Goal: Transaction & Acquisition: Book appointment/travel/reservation

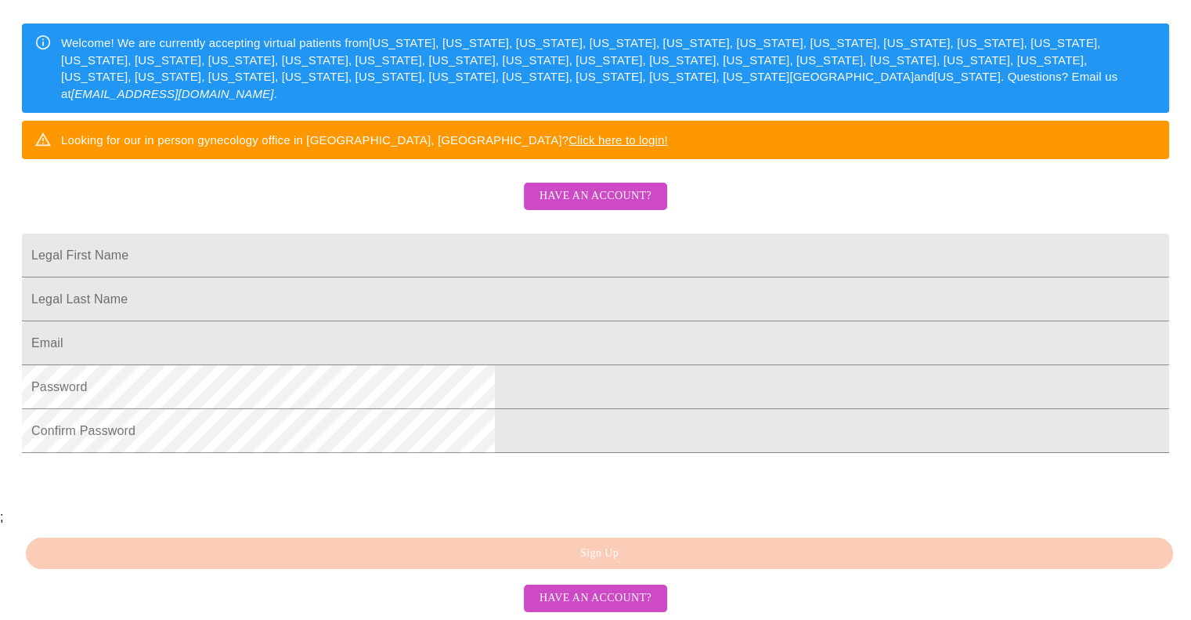
scroll to position [366, 0]
click at [506, 233] on input "Legal First Name" at bounding box center [595, 255] width 1147 height 44
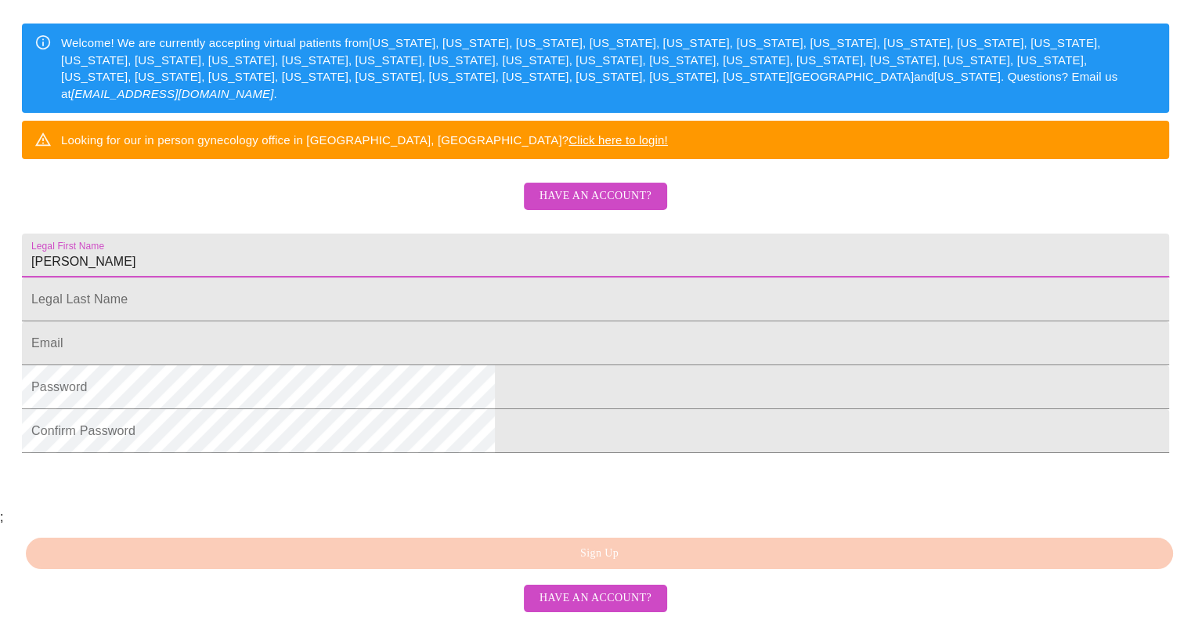
type input "Amanda"
type input "Urban"
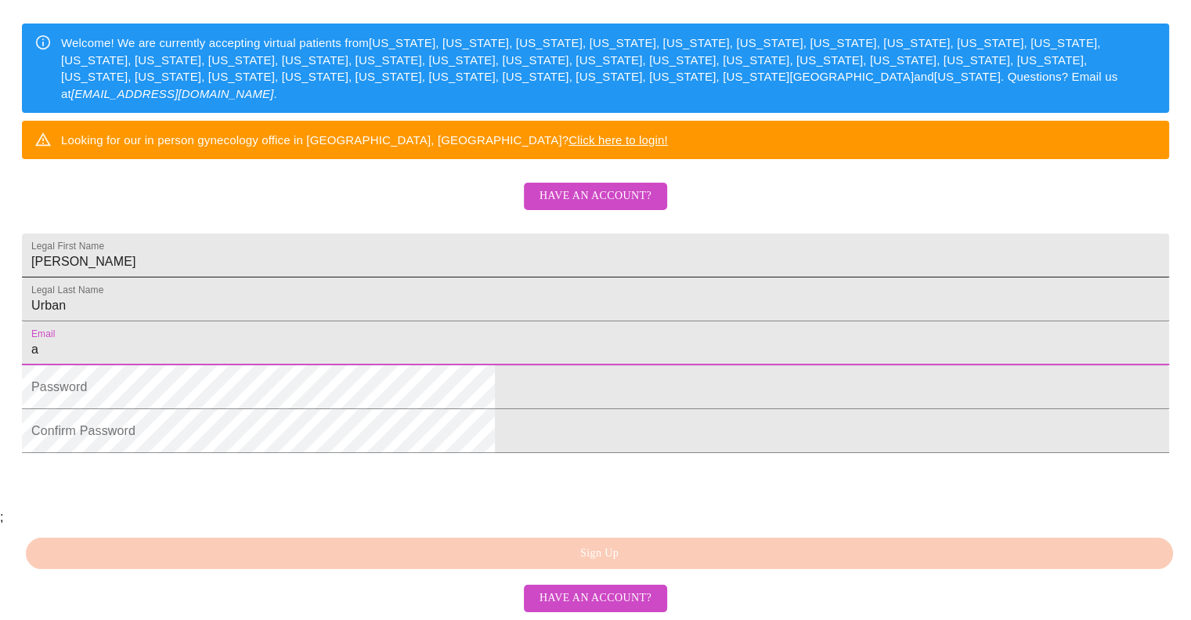
type input "amandaurban214@gmail.com"
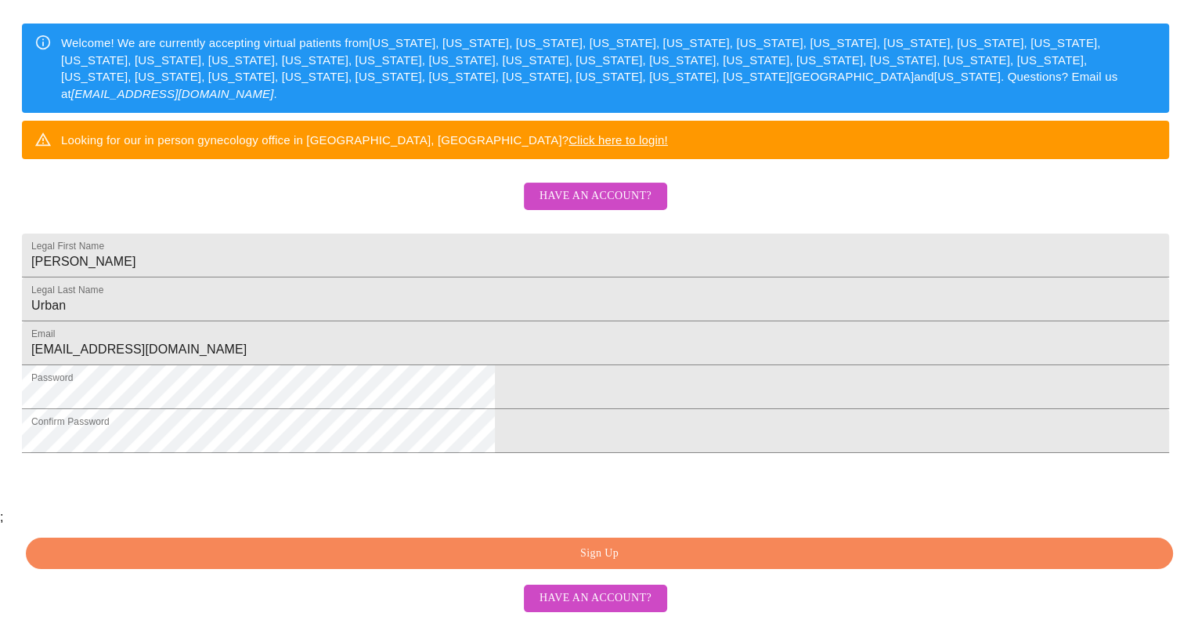
click at [470, 553] on span "Sign Up" at bounding box center [599, 554] width 1111 height 20
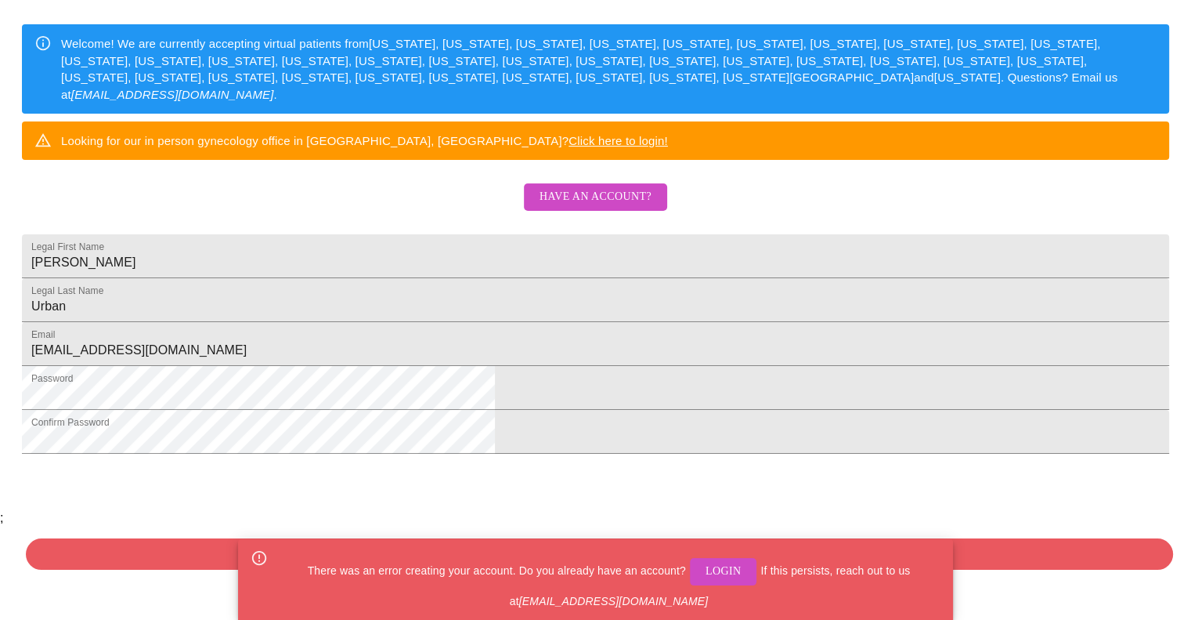
click at [731, 554] on div "There was an error creating your account. Do you already have an account? Login…" at bounding box center [608, 579] width 663 height 71
click at [722, 564] on span "Login" at bounding box center [724, 572] width 36 height 20
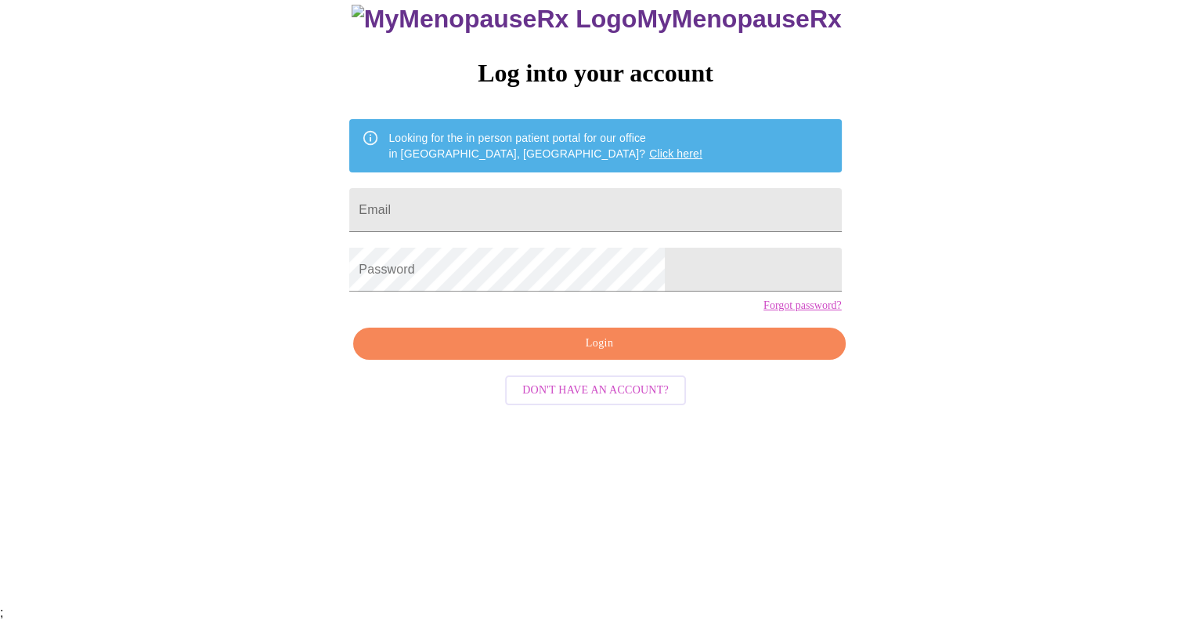
scroll to position [16, 0]
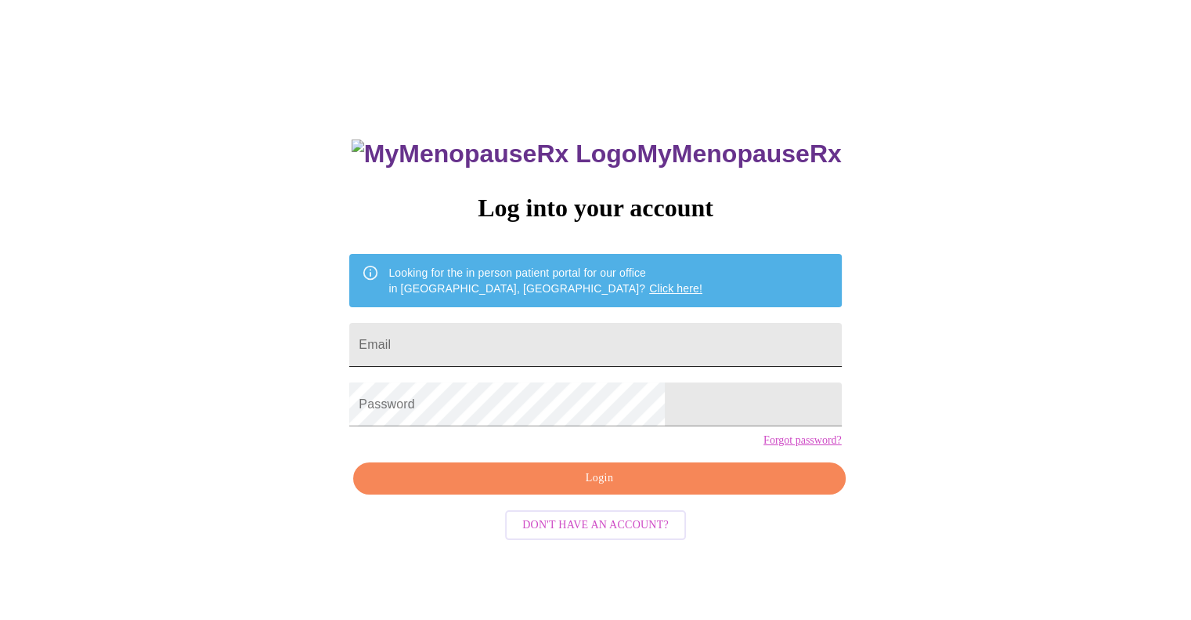
click at [595, 334] on input "Email" at bounding box center [595, 345] width 492 height 44
type input "amandaurban214@gmail.com"
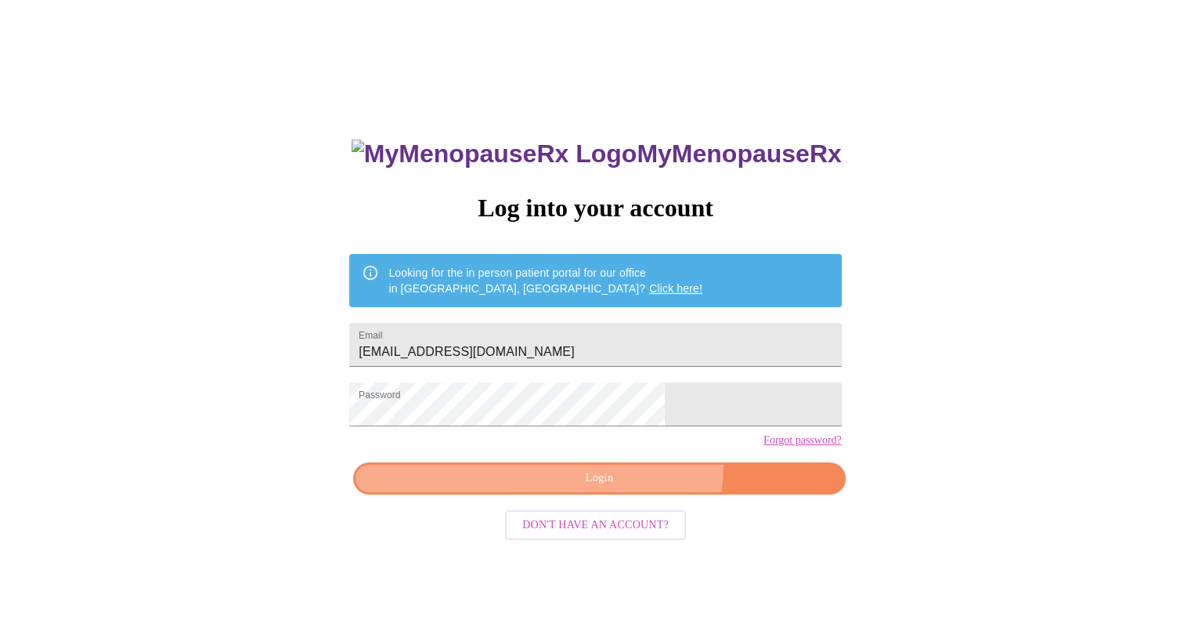
click at [626, 492] on button "Login" at bounding box center [599, 478] width 492 height 32
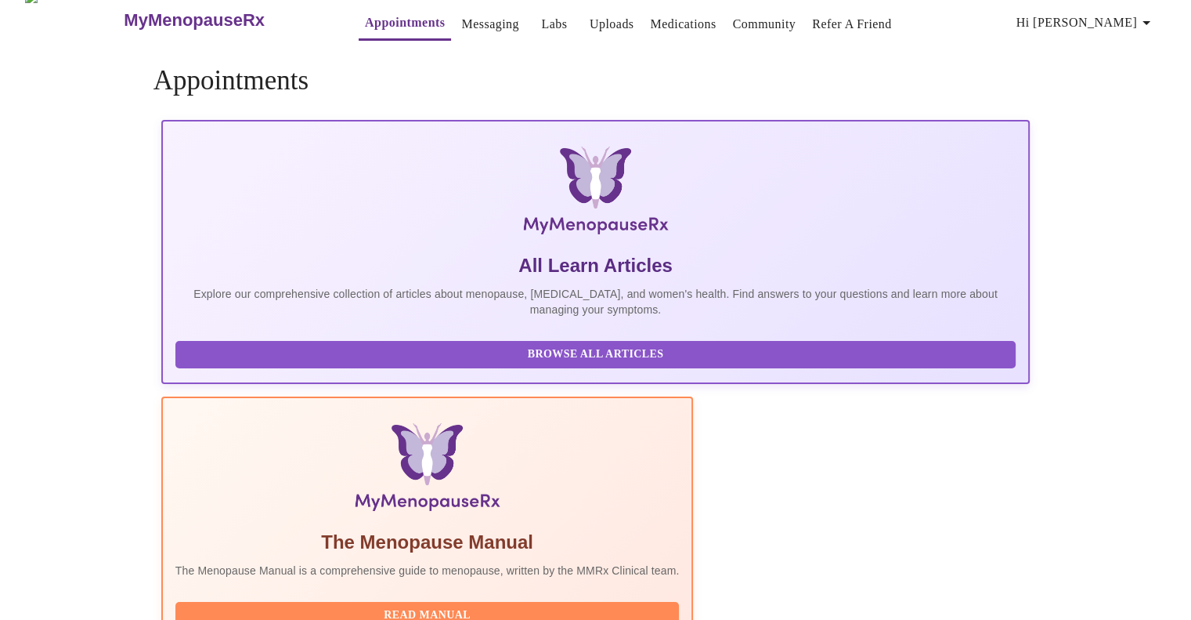
scroll to position [15, 0]
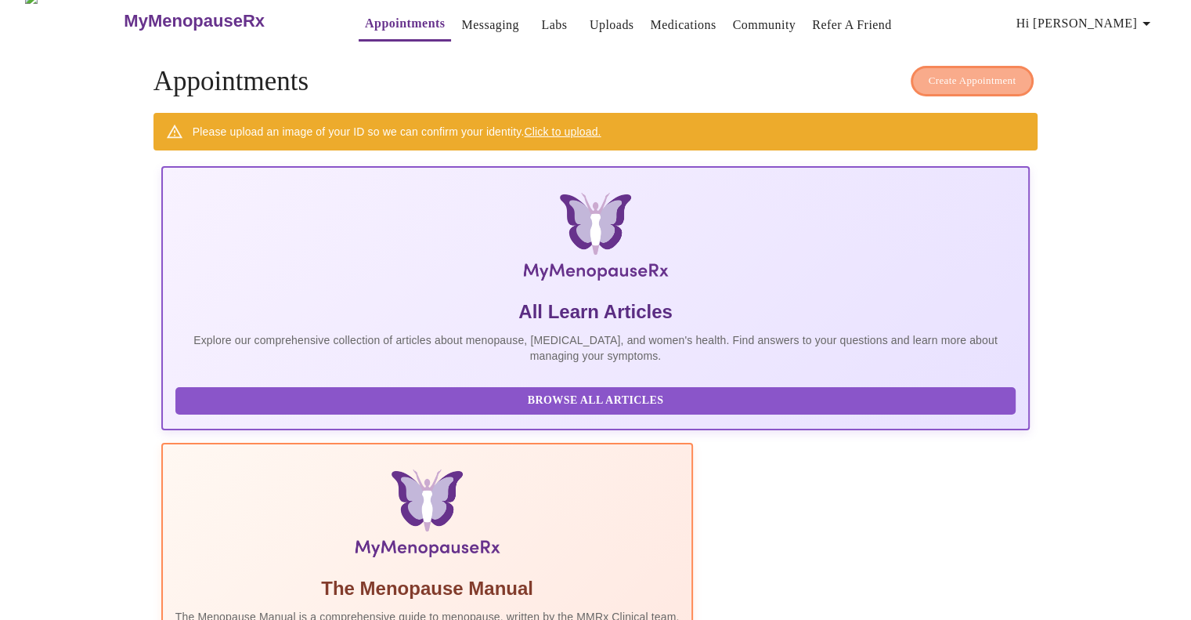
click at [981, 76] on span "Create Appointment" at bounding box center [973, 81] width 88 height 18
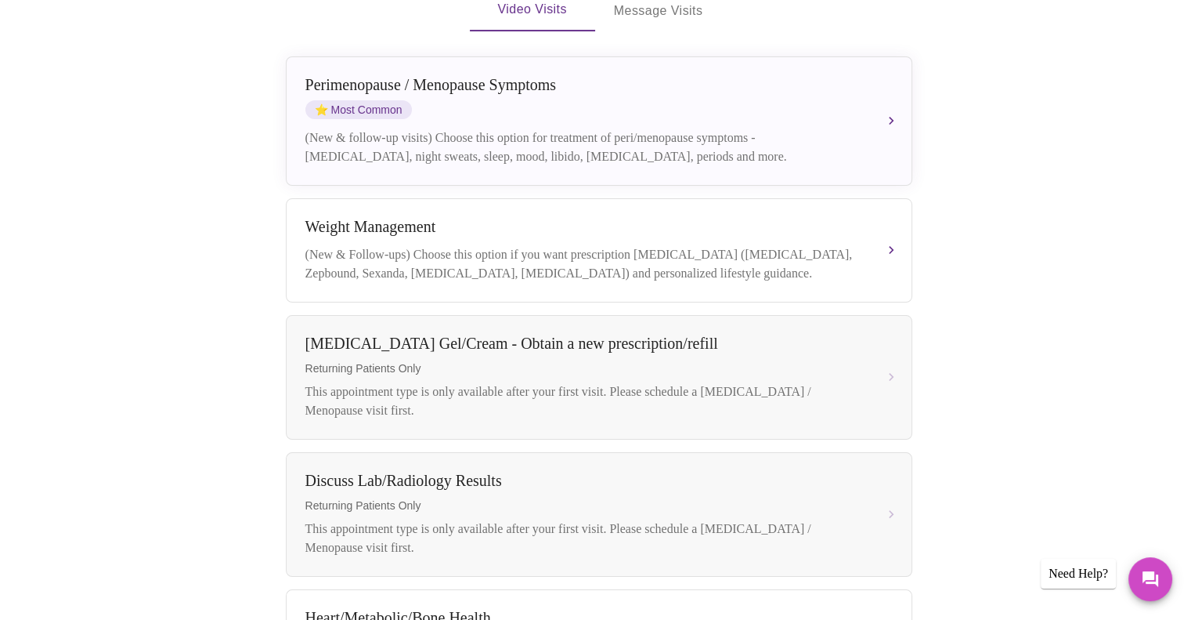
scroll to position [359, 0]
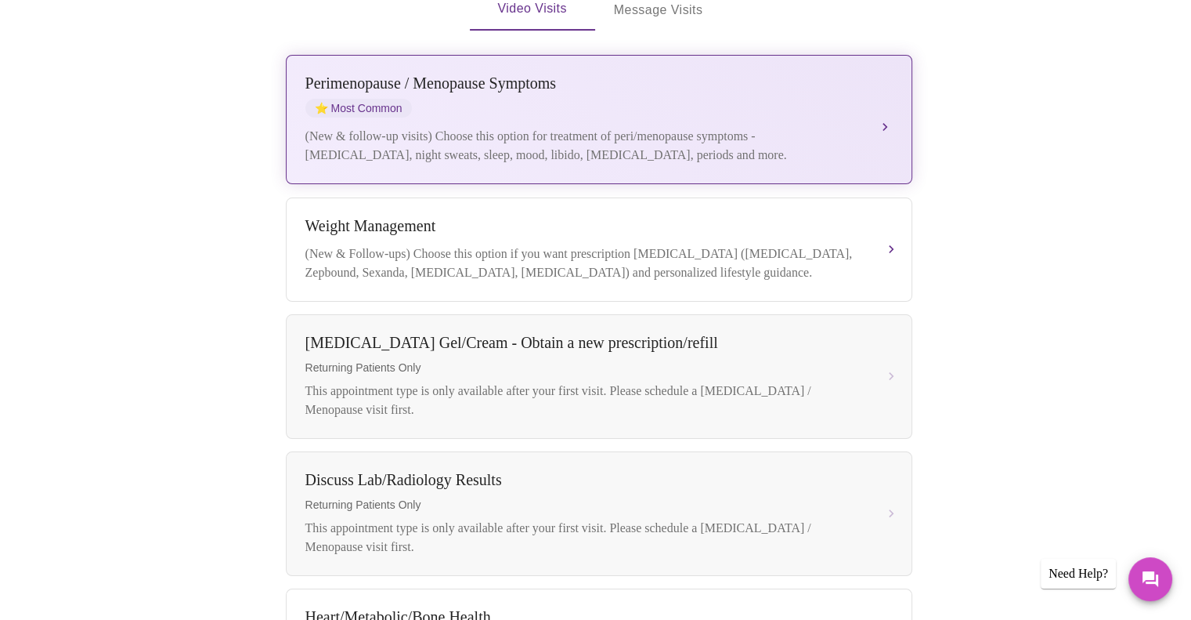
click at [630, 127] on div "(New & follow-up visits) Choose this option for treatment of peri/menopause sym…" at bounding box center [583, 146] width 556 height 38
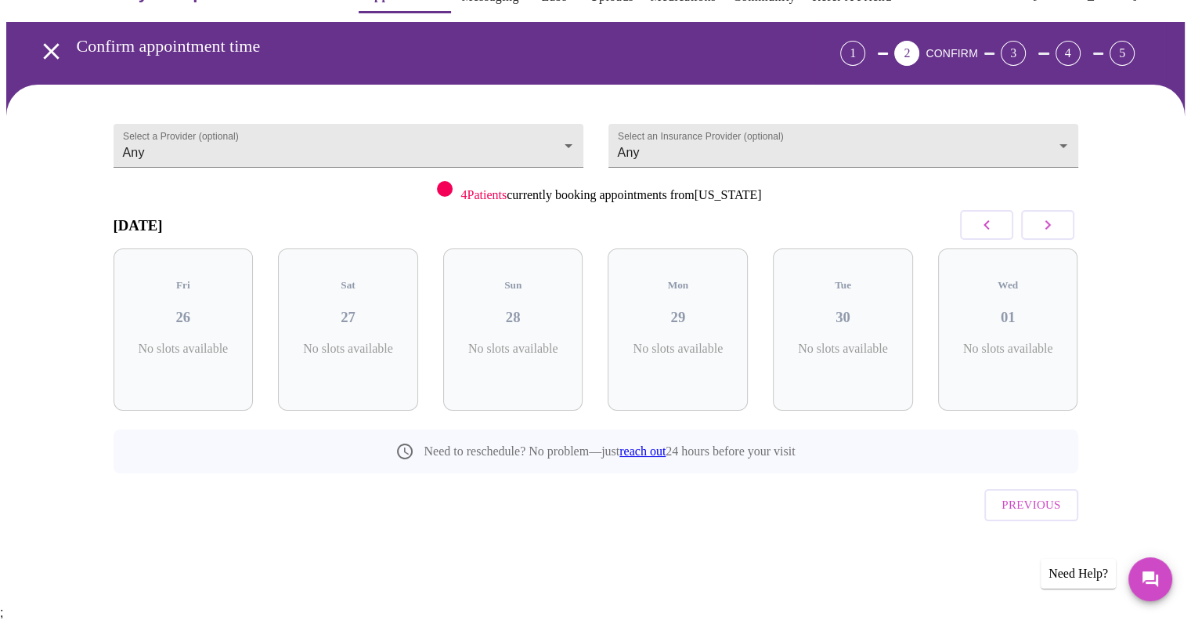
scroll to position [15, 0]
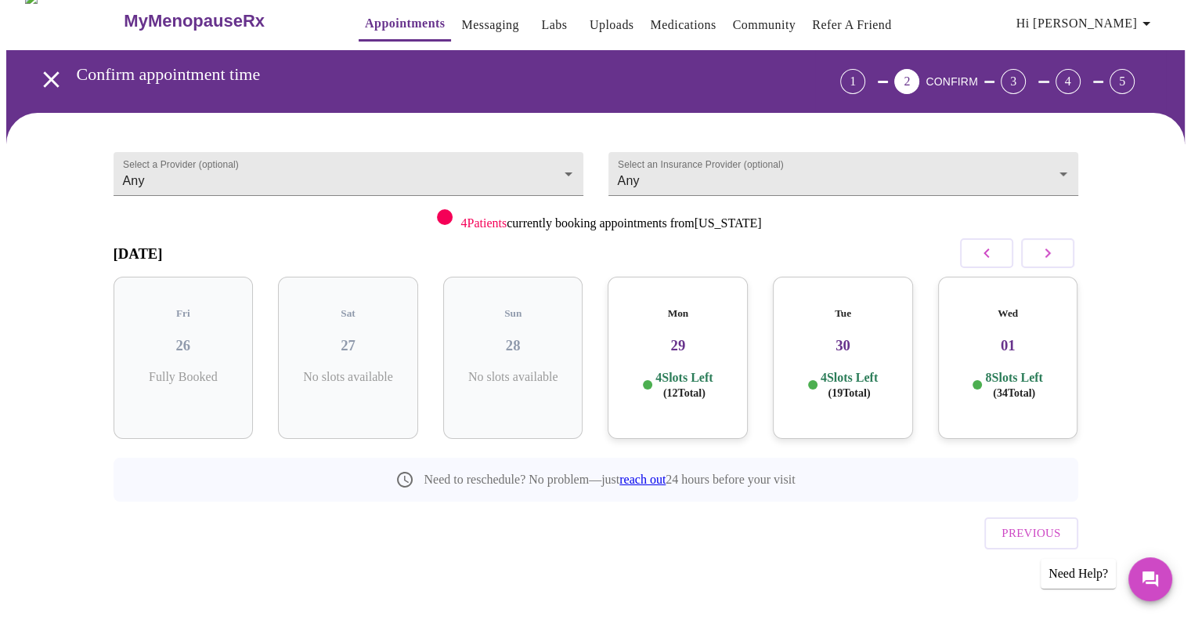
click at [638, 370] on div "4 Slots Left ( 12 Total)" at bounding box center [677, 385] width 115 height 31
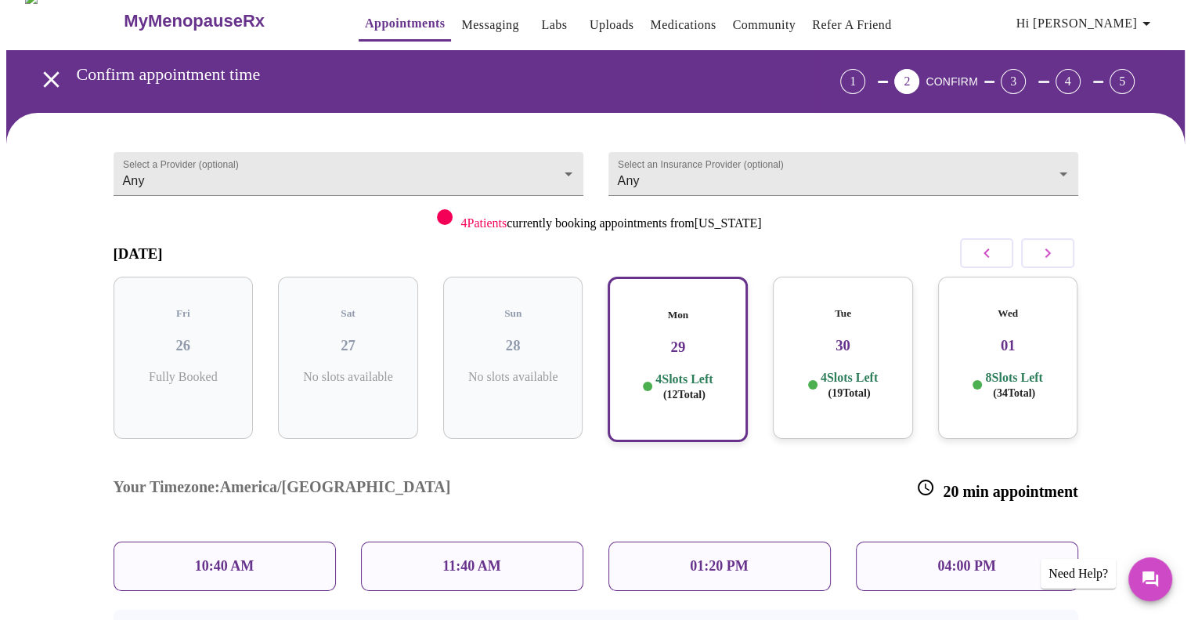
scroll to position [121, 0]
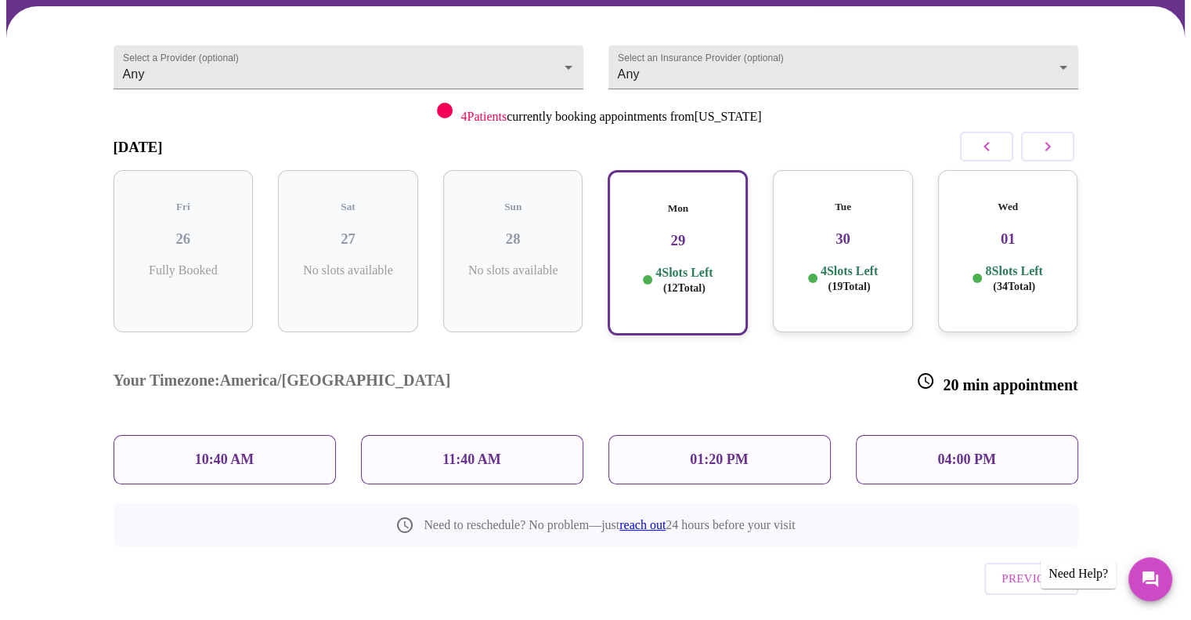
click at [847, 230] on h3 "30" at bounding box center [843, 238] width 115 height 17
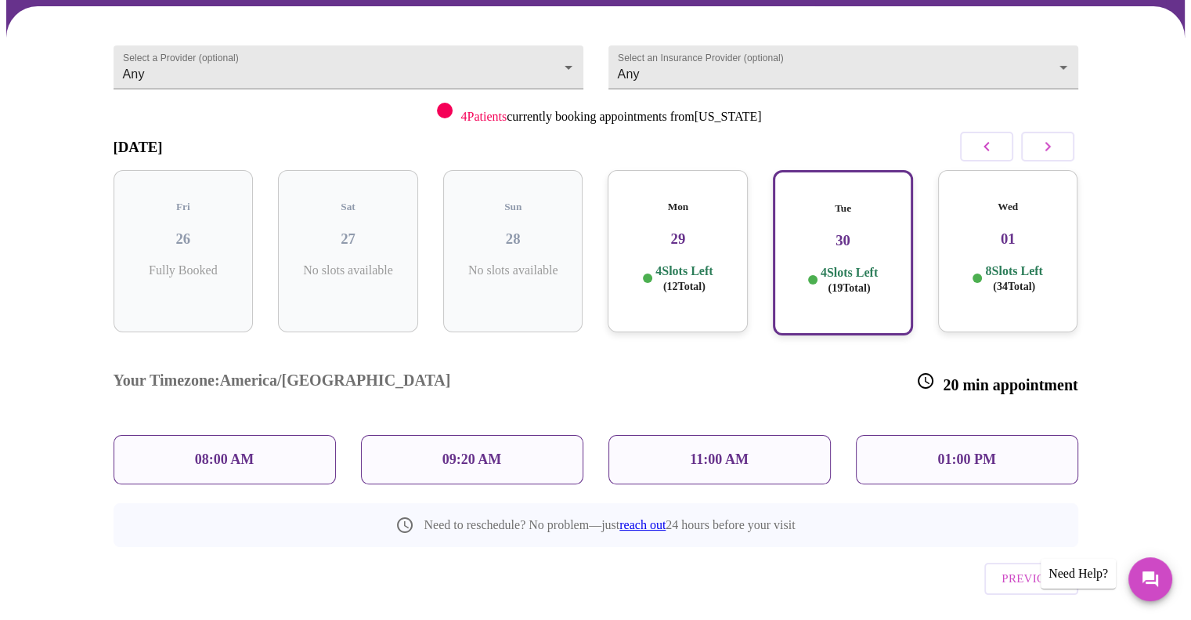
click at [1001, 230] on h3 "01" at bounding box center [1008, 238] width 115 height 17
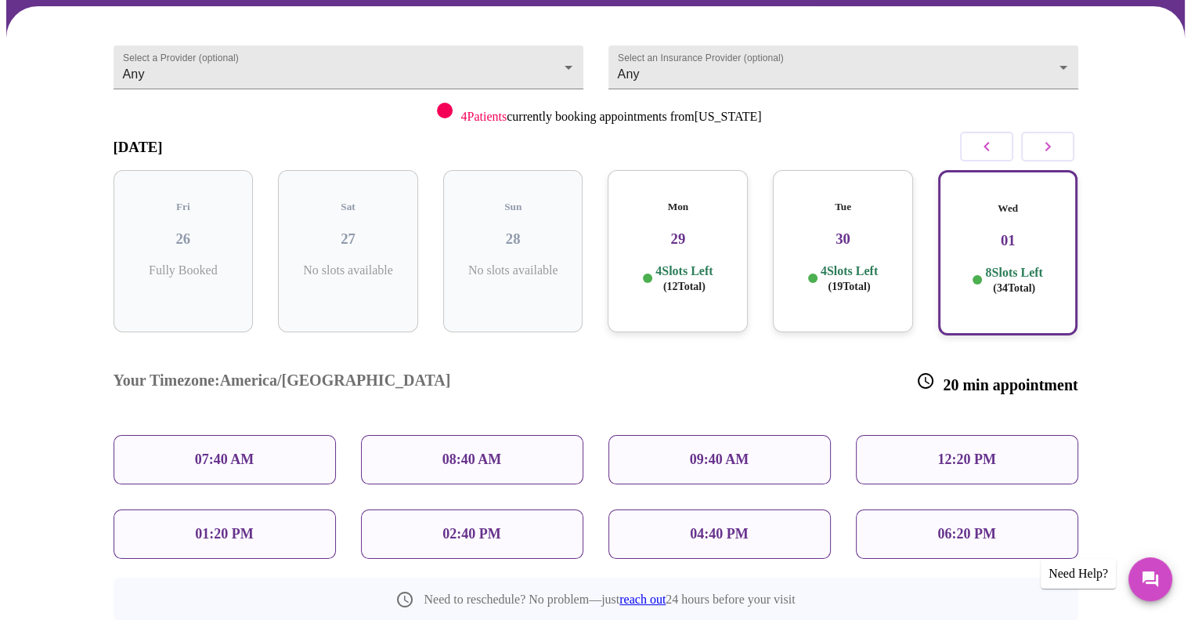
click at [703, 526] on p "04:40 PM" at bounding box center [719, 534] width 58 height 16
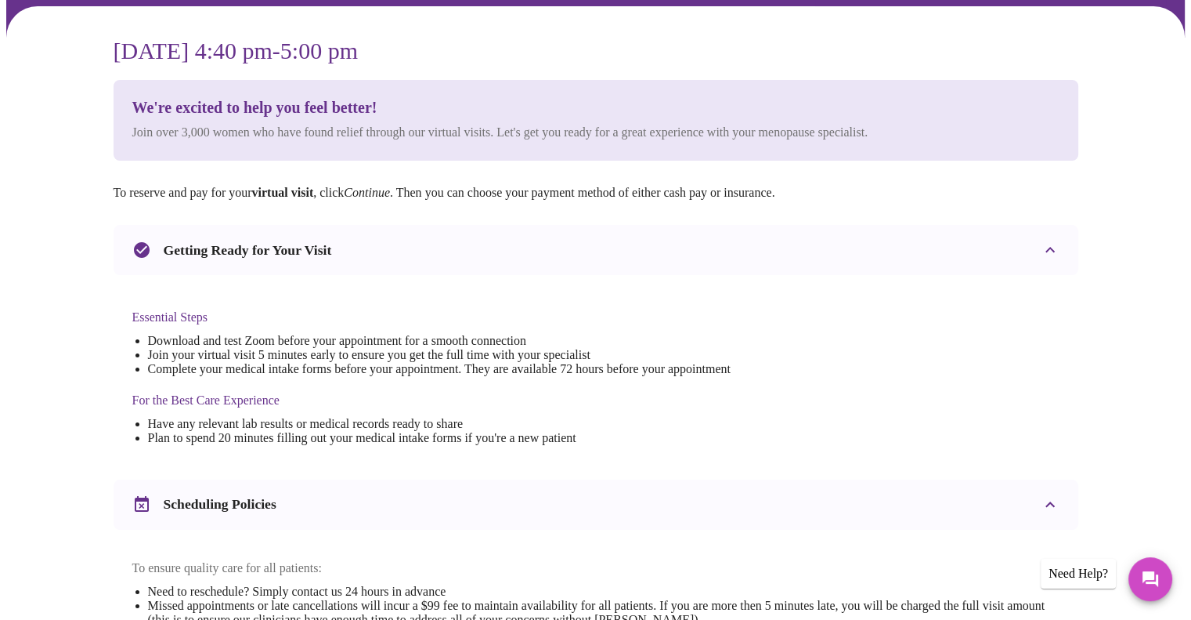
scroll to position [0, 0]
